Goal: Book appointment/travel/reservation

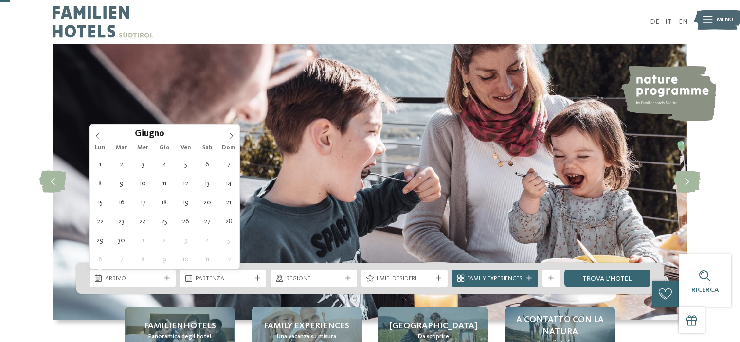
click at [228, 132] on icon at bounding box center [231, 135] width 7 height 7
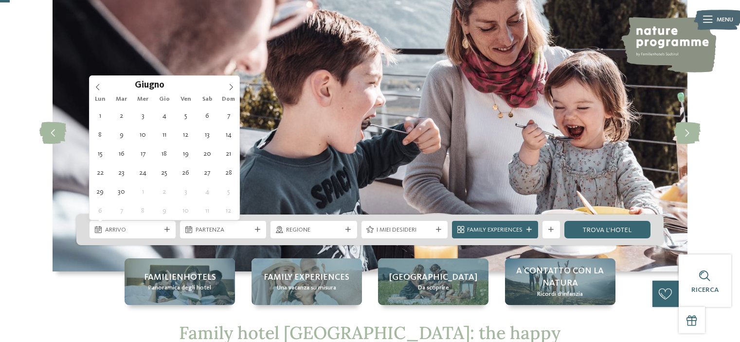
click at [228, 84] on icon at bounding box center [231, 87] width 7 height 7
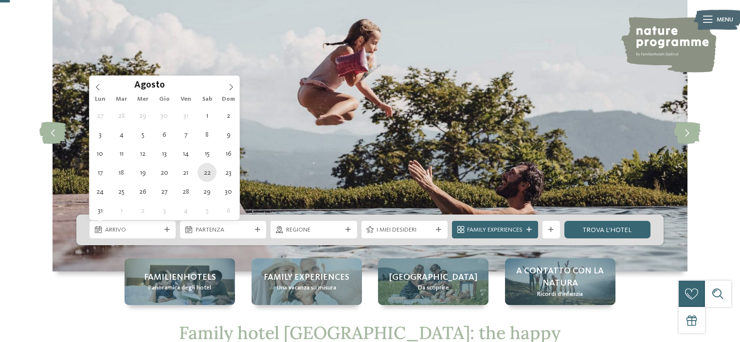
type div "[DATE]"
type input "****"
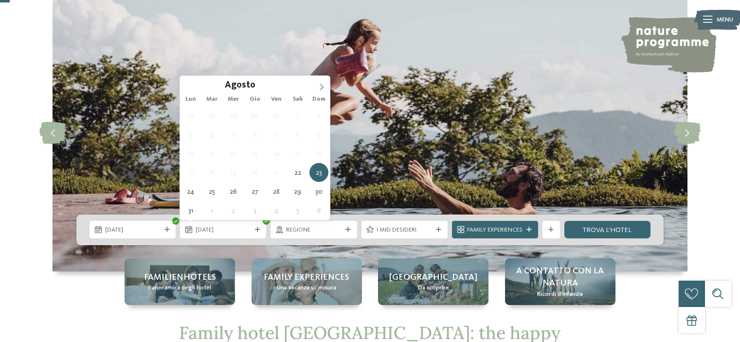
type div "[DATE]"
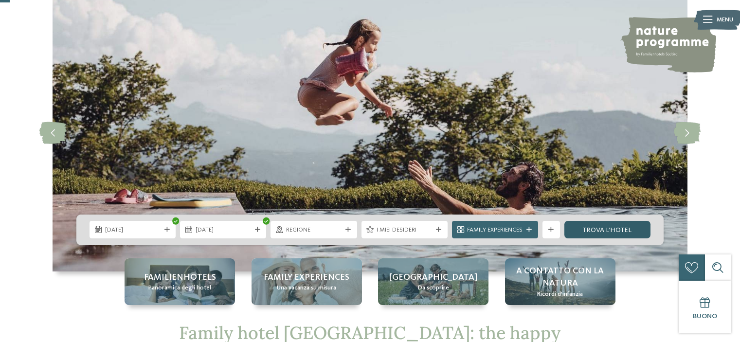
click at [613, 230] on link "trova l’hotel" at bounding box center [607, 230] width 86 height 18
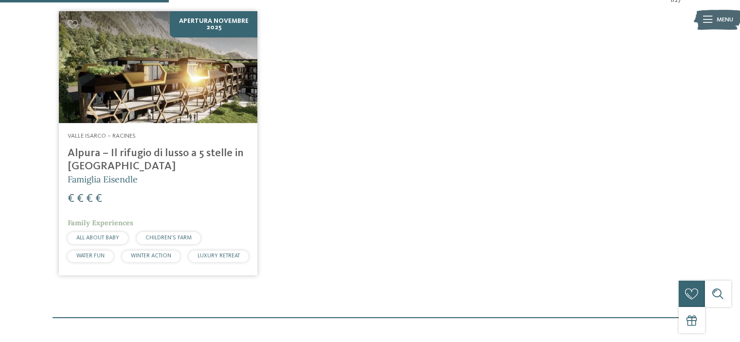
scroll to position [185, 0]
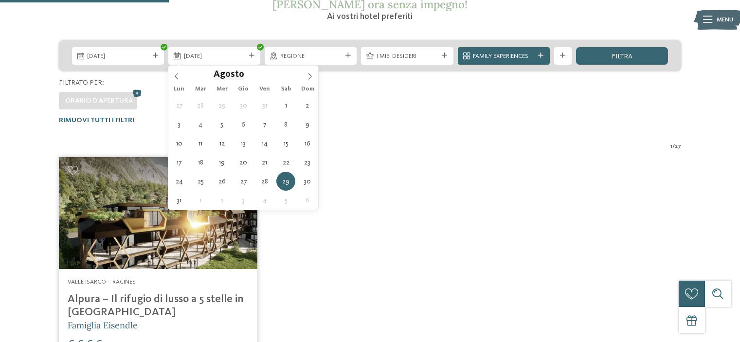
click at [215, 62] on div "[DATE]" at bounding box center [214, 56] width 92 height 18
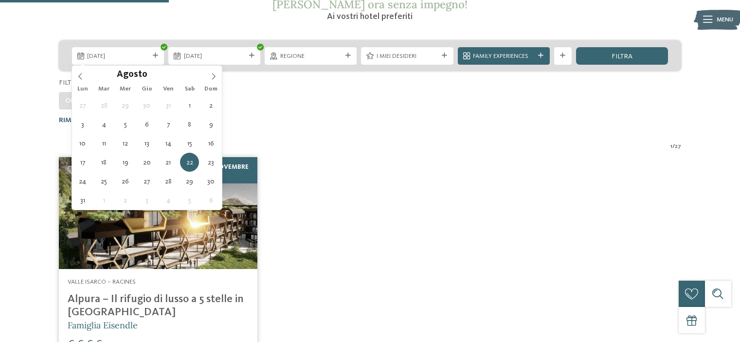
click at [133, 57] on span "[DATE]" at bounding box center [117, 56] width 61 height 9
type div "[DATE]"
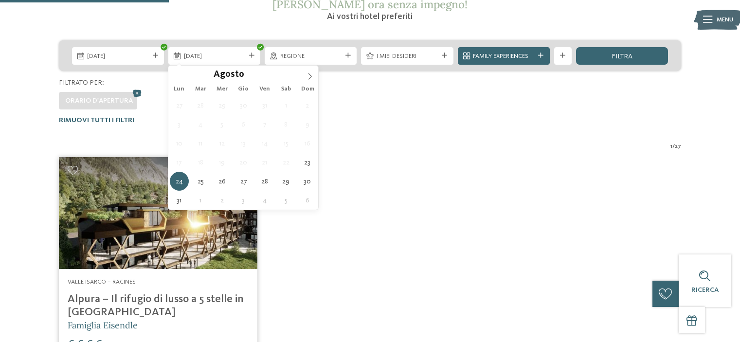
type div "[DATE]"
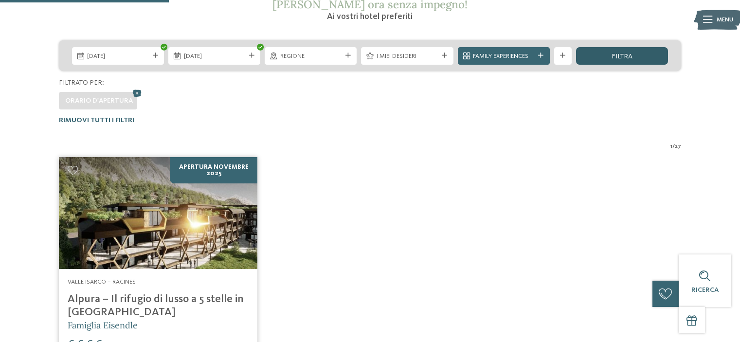
click at [600, 53] on div "filtra" at bounding box center [622, 56] width 92 height 18
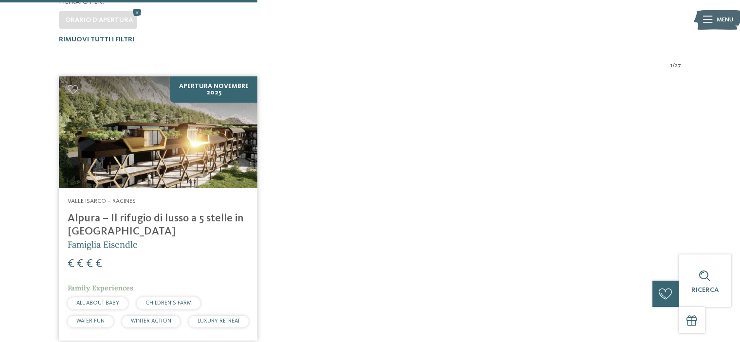
scroll to position [282, 0]
